Goal: Task Accomplishment & Management: Use online tool/utility

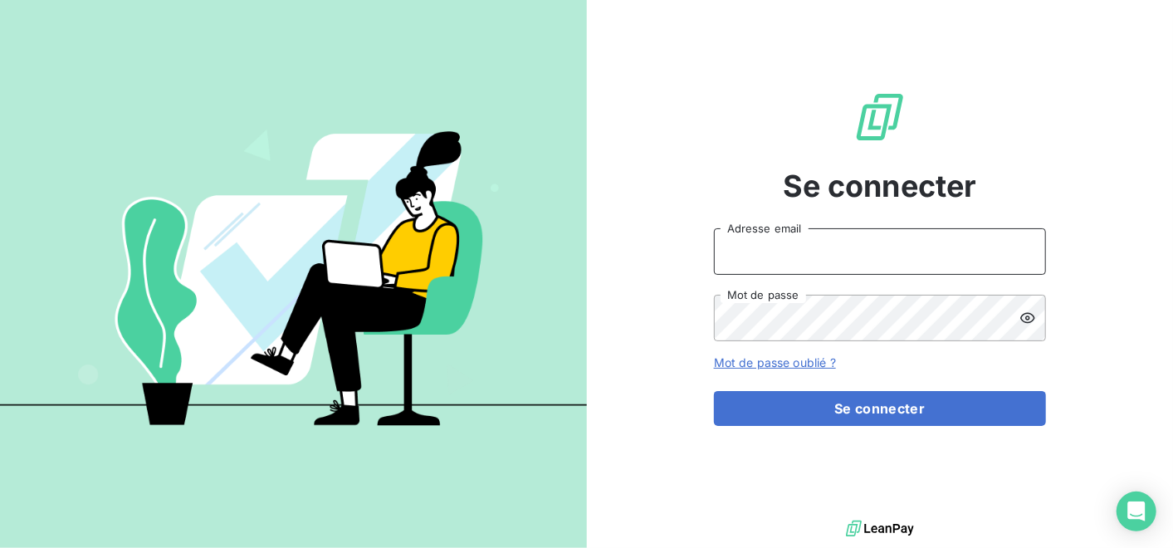
type input "alvaro-dossantos@matexlab.com"
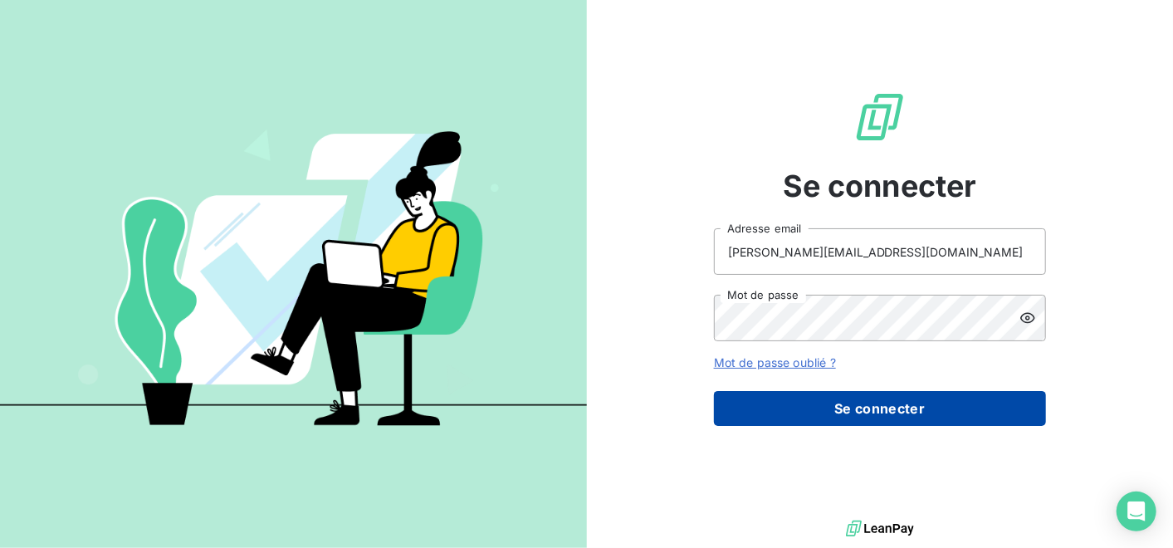
click at [848, 405] on button "Se connecter" at bounding box center [880, 408] width 332 height 35
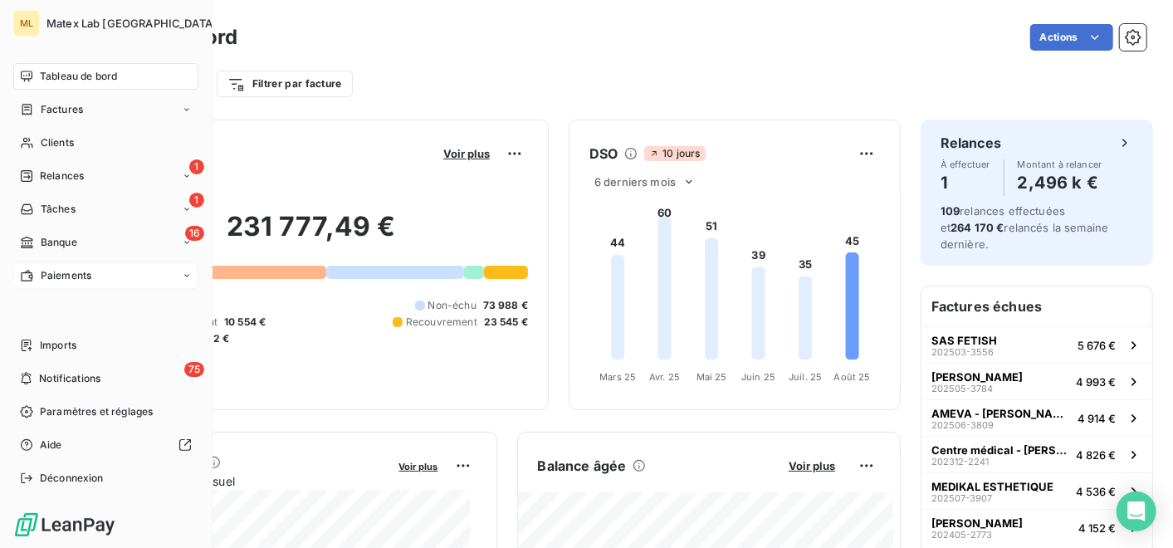
click at [72, 275] on span "Paiements" at bounding box center [66, 275] width 51 height 15
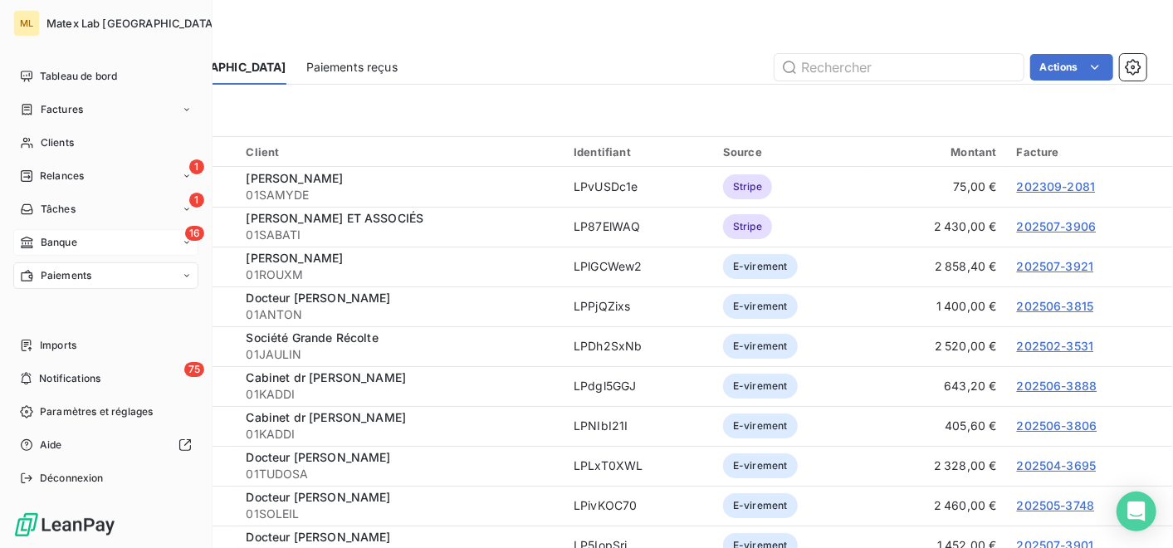
click at [81, 234] on div "16 Banque" at bounding box center [105, 242] width 185 height 27
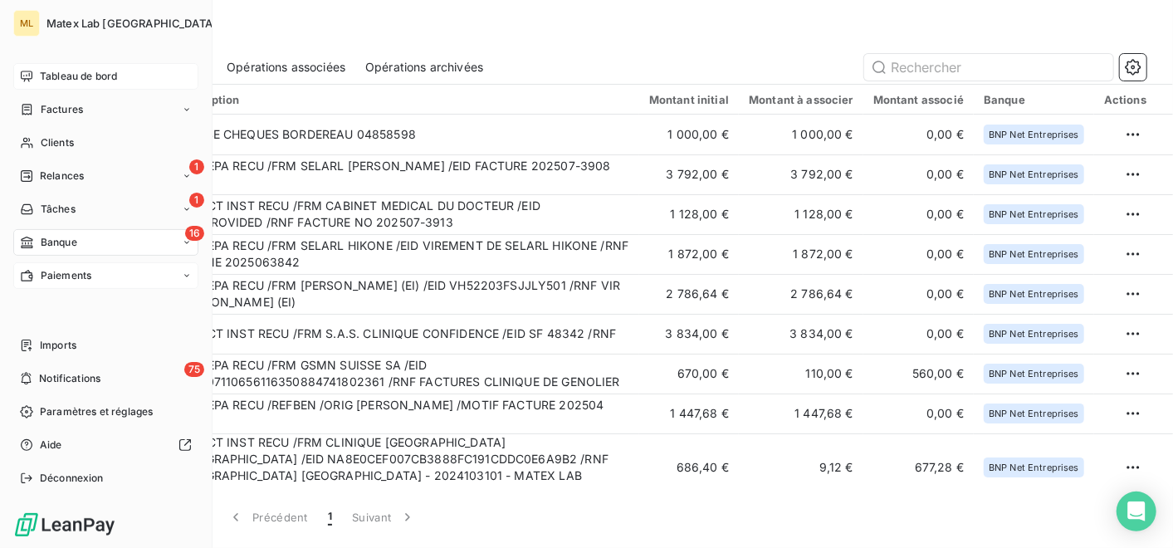
click at [73, 79] on span "Tableau de bord" at bounding box center [78, 76] width 77 height 15
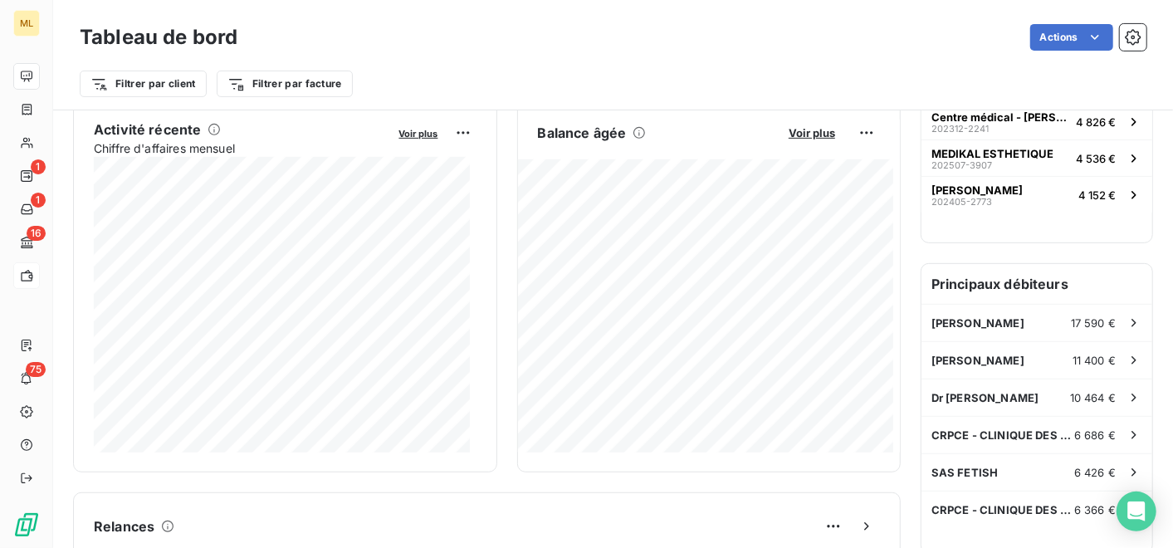
scroll to position [334, 0]
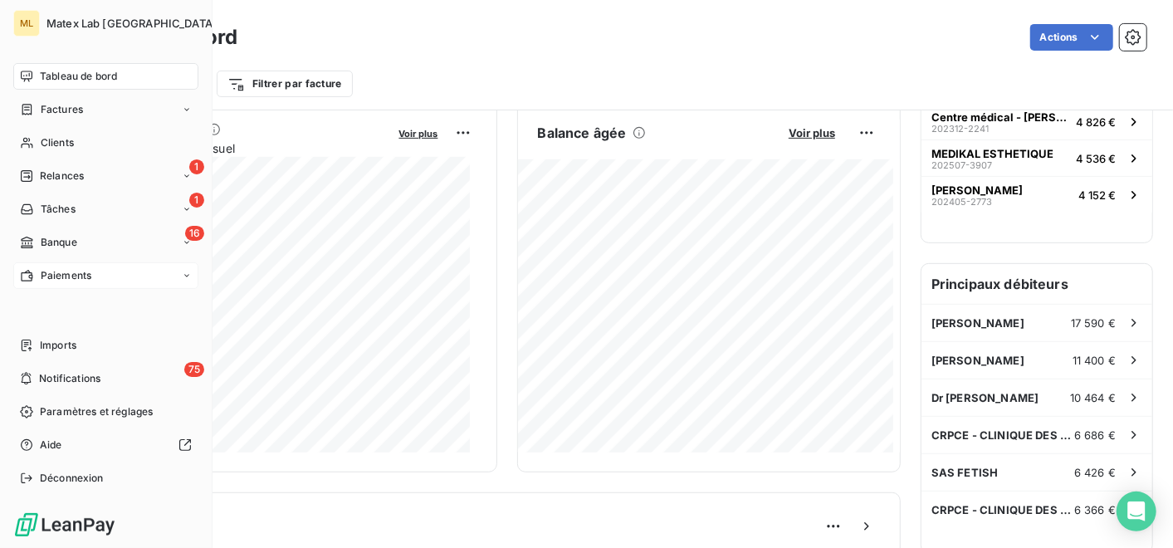
click at [89, 275] on span "Paiements" at bounding box center [66, 275] width 51 height 15
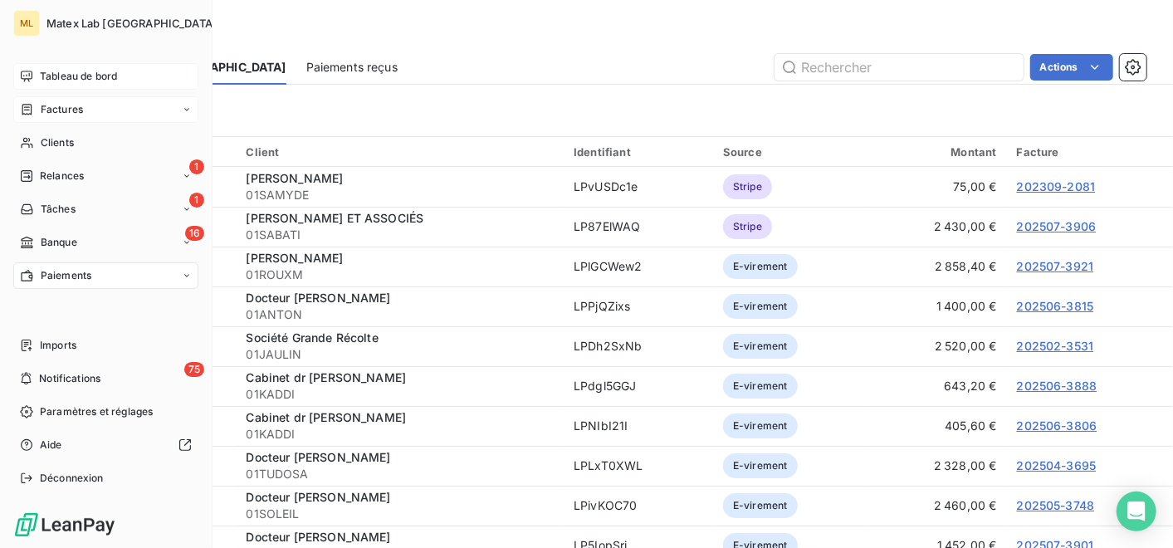
click at [78, 106] on span "Factures" at bounding box center [62, 109] width 42 height 15
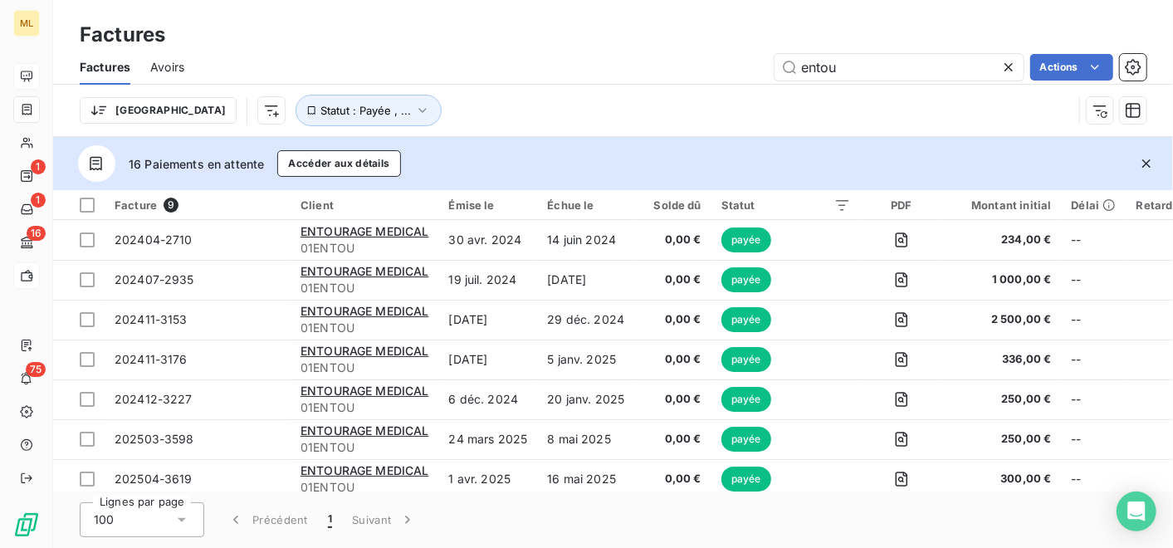
drag, startPoint x: 885, startPoint y: 66, endPoint x: 731, endPoint y: 66, distance: 153.5
click at [731, 66] on div "entou Actions" at bounding box center [675, 67] width 942 height 27
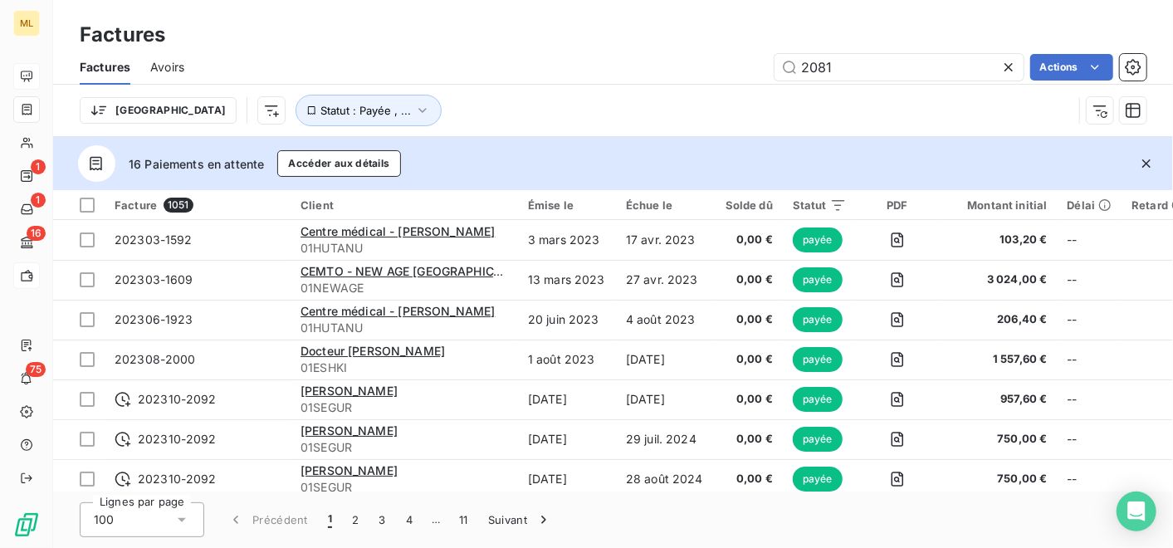
type input "2081"
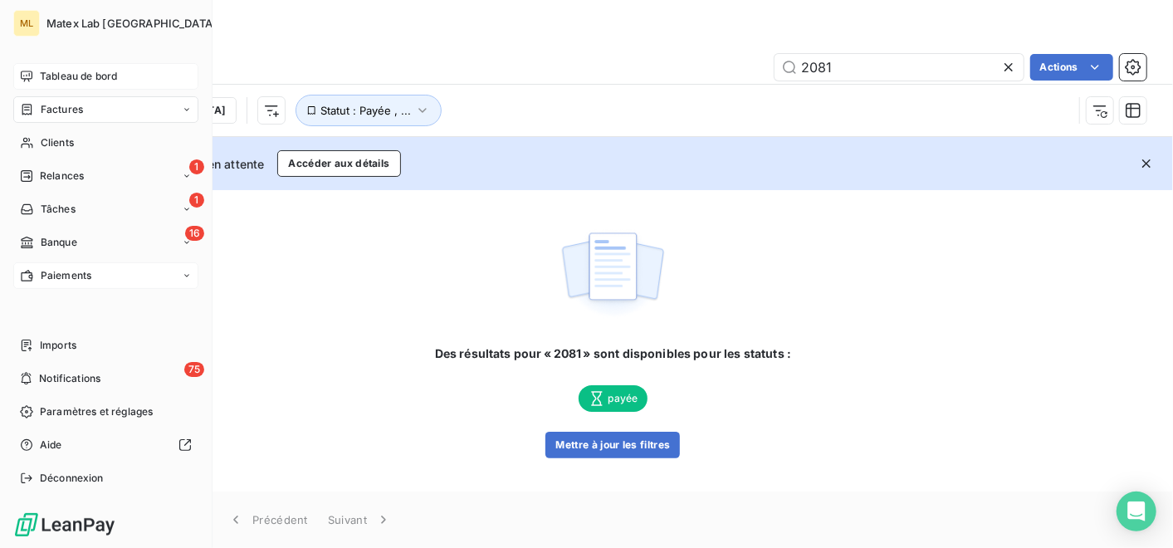
click at [49, 273] on span "Paiements" at bounding box center [66, 275] width 51 height 15
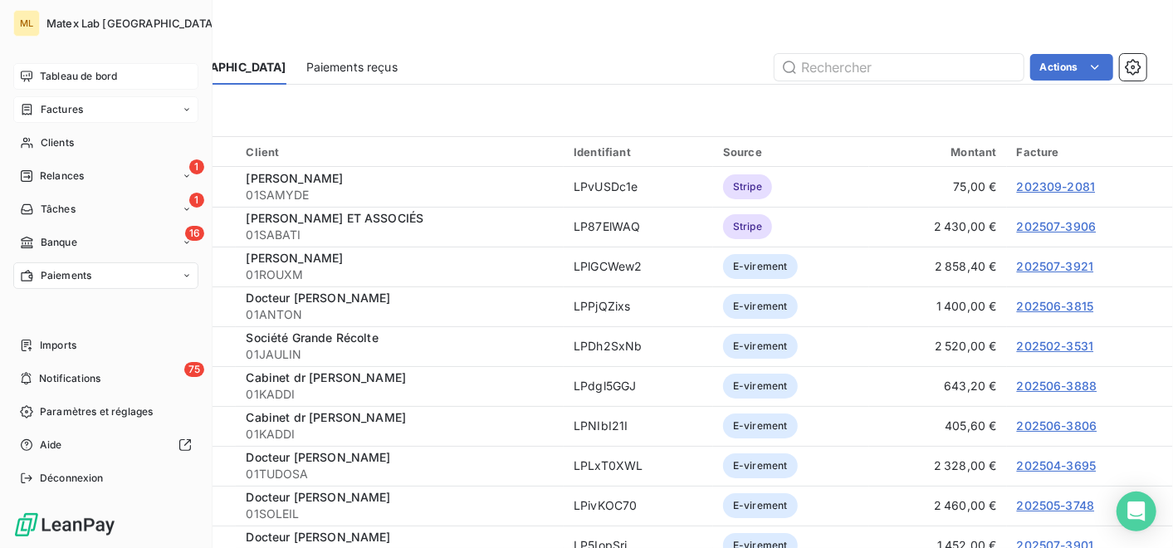
click at [41, 106] on span "Factures" at bounding box center [62, 109] width 42 height 15
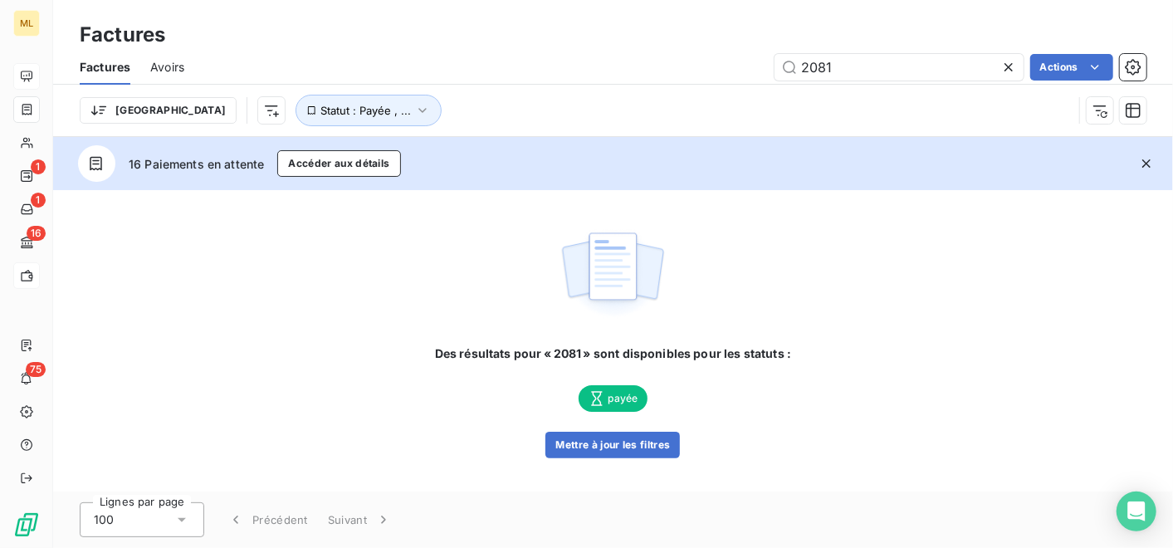
drag, startPoint x: 833, startPoint y: 63, endPoint x: 743, endPoint y: 64, distance: 90.5
click at [743, 64] on div "2081 Actions" at bounding box center [675, 67] width 942 height 27
type input "3906"
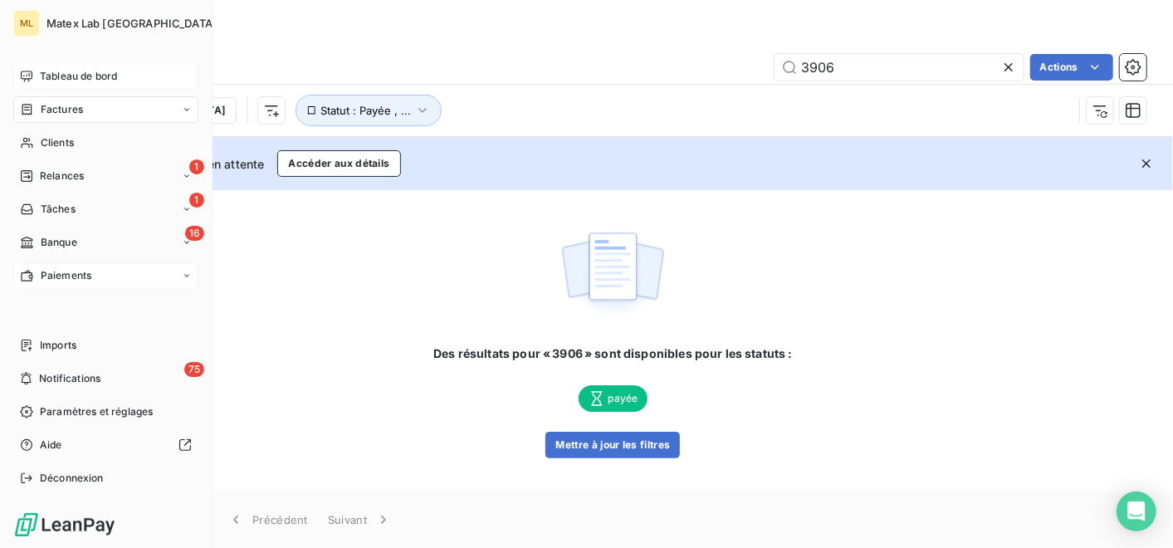
click at [61, 271] on span "Paiements" at bounding box center [66, 275] width 51 height 15
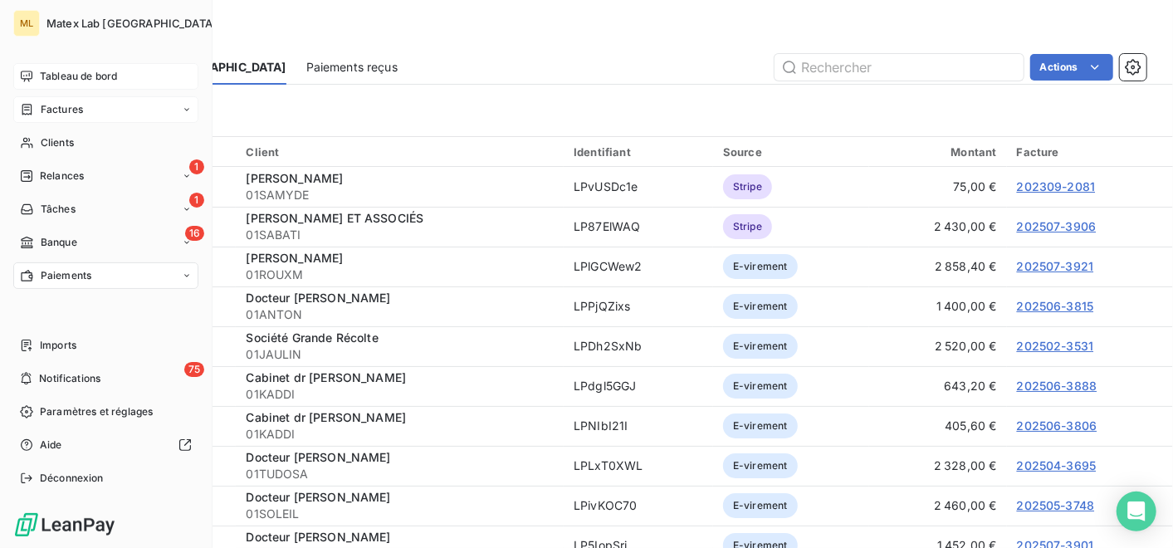
click at [61, 68] on div "Tableau de bord" at bounding box center [105, 76] width 185 height 27
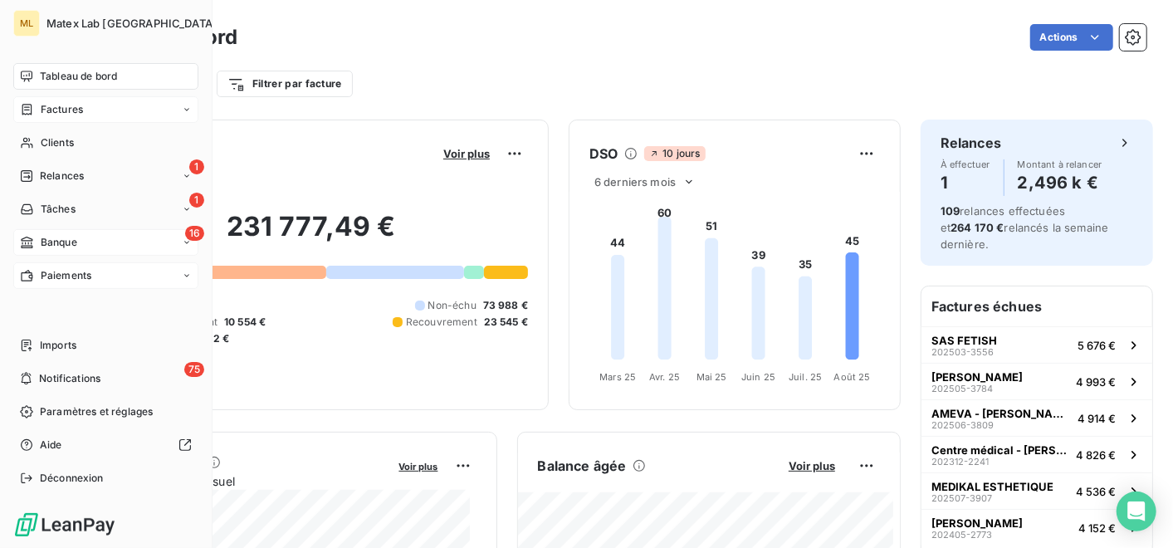
click at [67, 246] on span "Banque" at bounding box center [59, 242] width 37 height 15
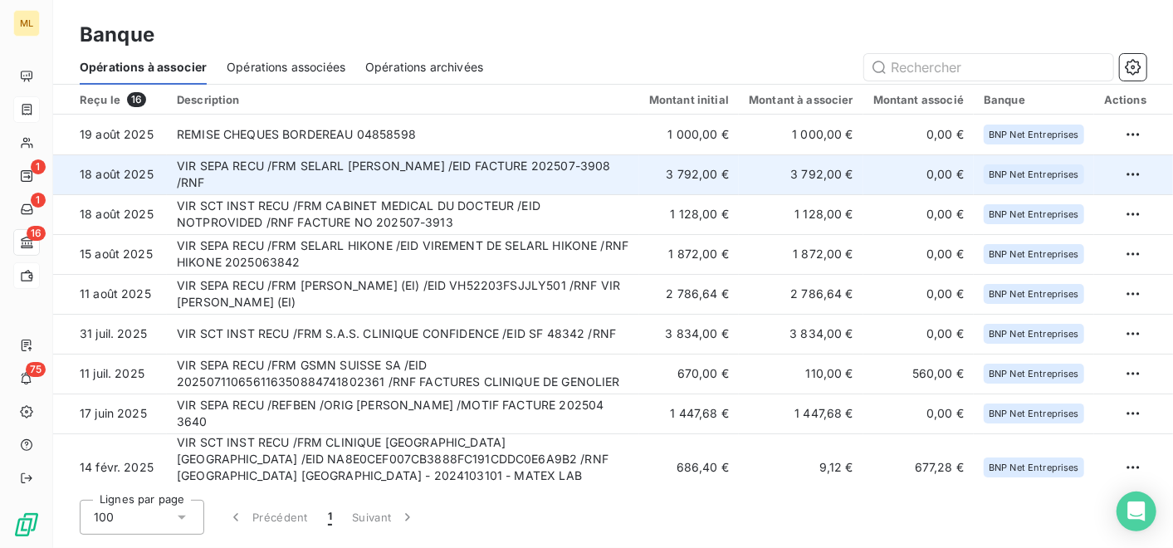
click at [525, 172] on td "VIR SEPA RECU /FRM SELARL [PERSON_NAME] /EID FACTURE 202507-3908 /RNF" at bounding box center [403, 174] width 472 height 40
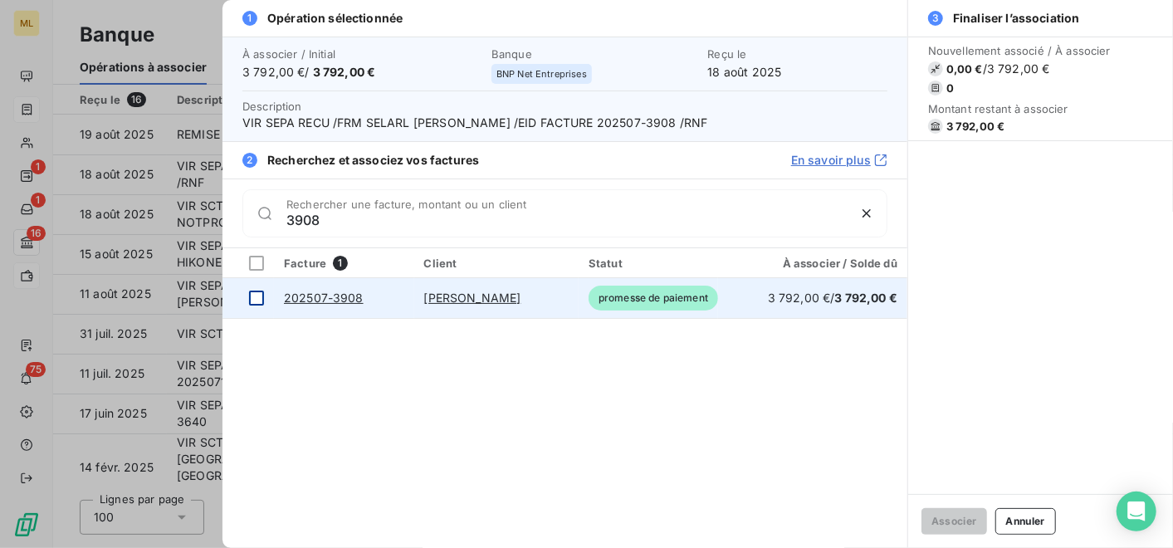
type input "3908"
click at [258, 299] on div at bounding box center [256, 297] width 15 height 15
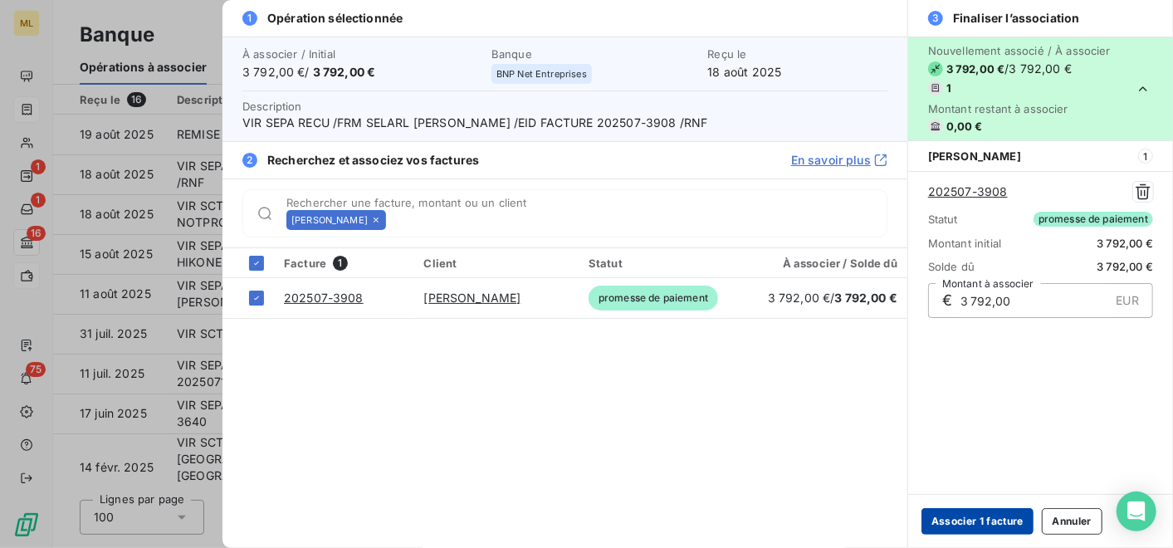
click at [1005, 524] on button "Associer 1 facture" at bounding box center [977, 521] width 112 height 27
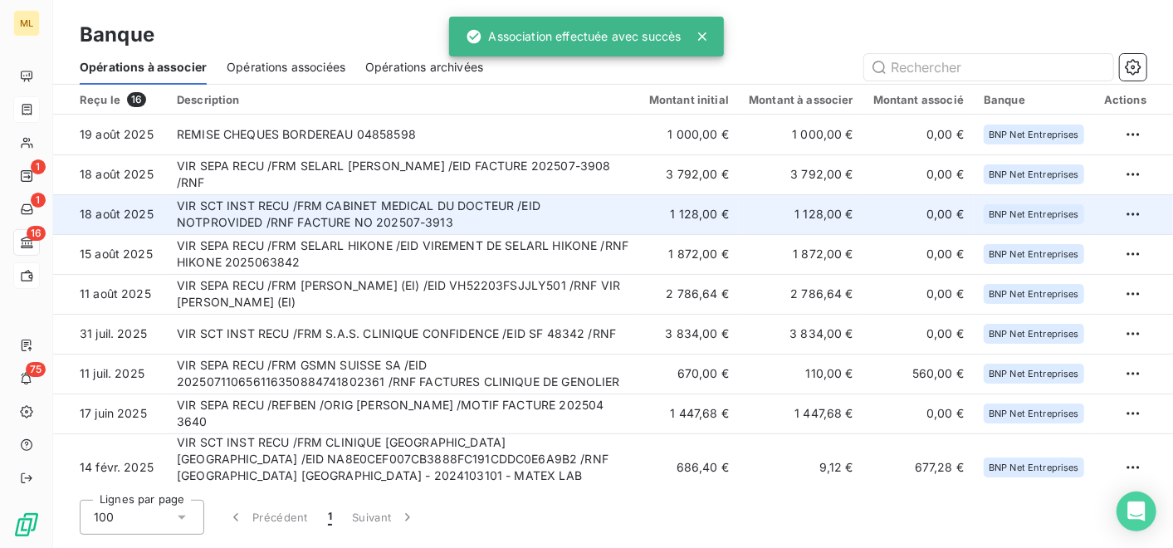
click at [725, 209] on td "1 128,00 €" at bounding box center [689, 214] width 100 height 40
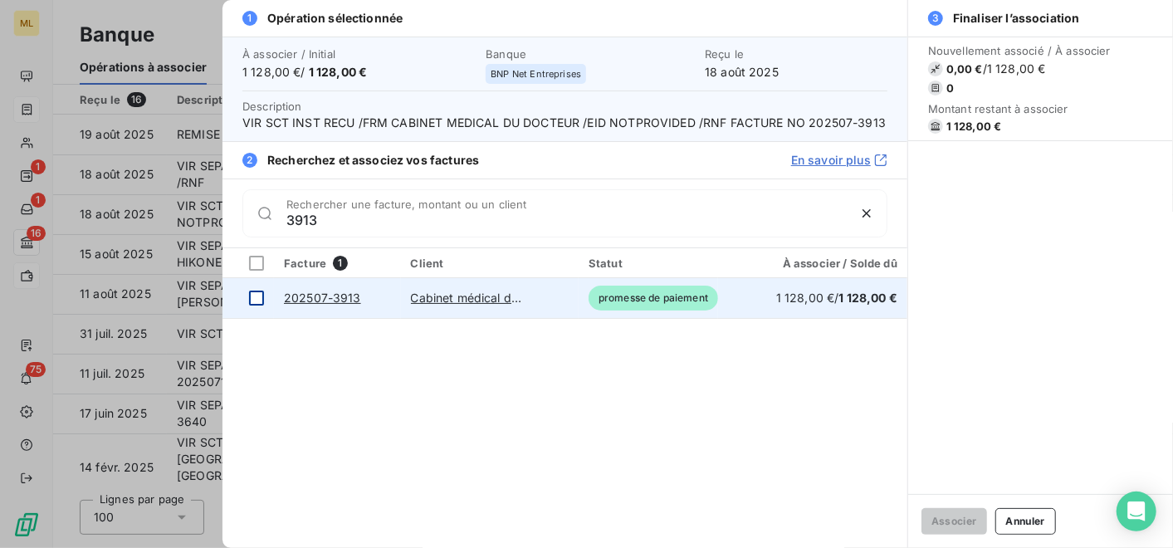
type input "3913"
click at [254, 294] on div at bounding box center [256, 297] width 15 height 15
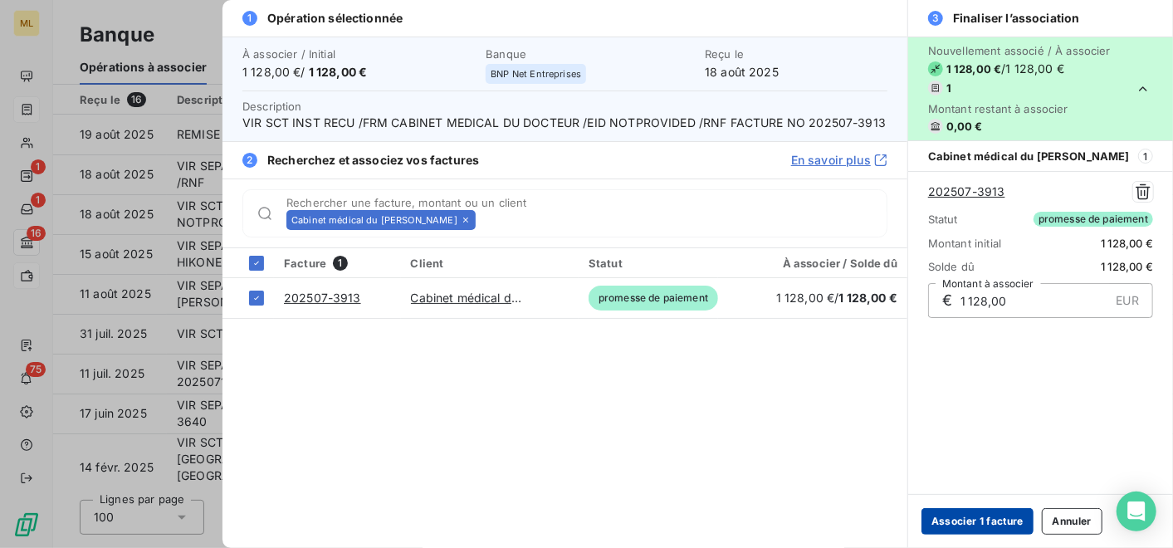
click at [954, 515] on button "Associer 1 facture" at bounding box center [977, 521] width 112 height 27
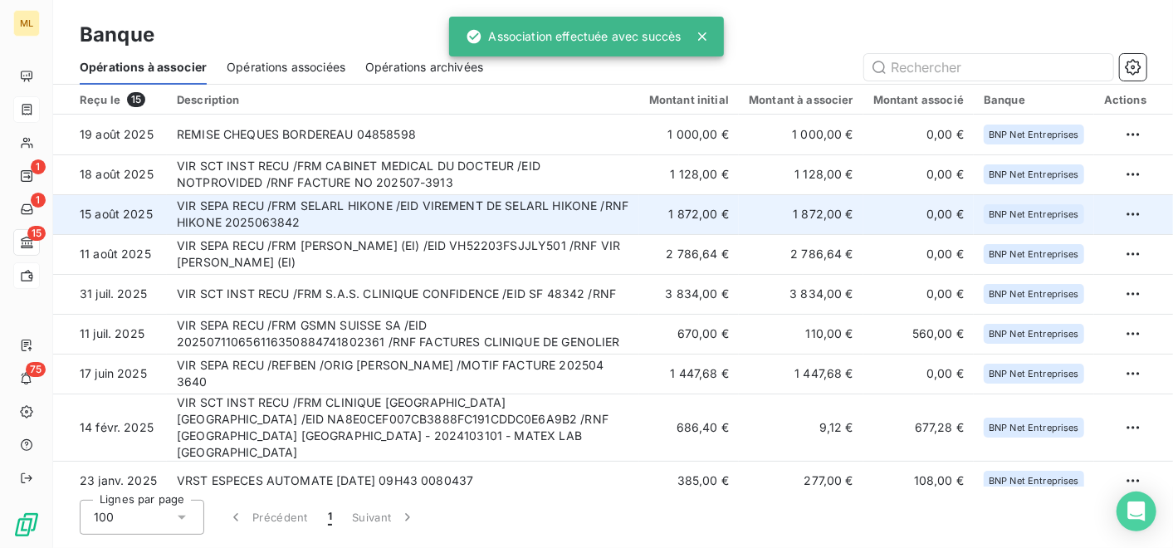
click at [554, 208] on td "VIR SEPA RECU /FRM SELARL HIKONE /EID VIREMENT DE SELARL HIKONE /RNF HIKONE 202…" at bounding box center [403, 214] width 472 height 40
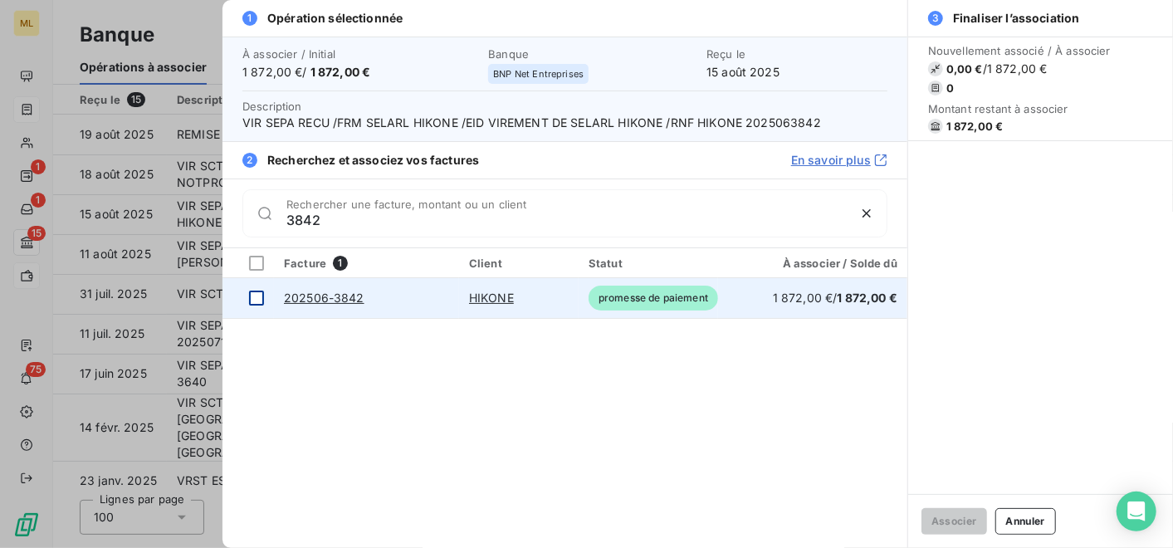
type input "3842"
click at [249, 290] on div at bounding box center [256, 297] width 15 height 15
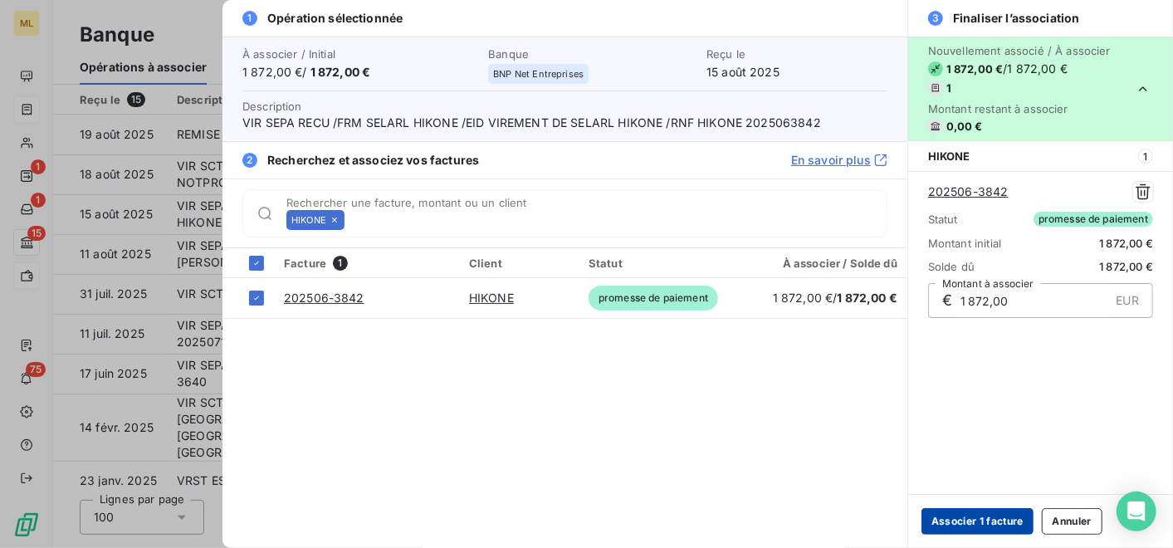
click at [978, 518] on button "Associer 1 facture" at bounding box center [977, 521] width 112 height 27
